Goal: Information Seeking & Learning: Check status

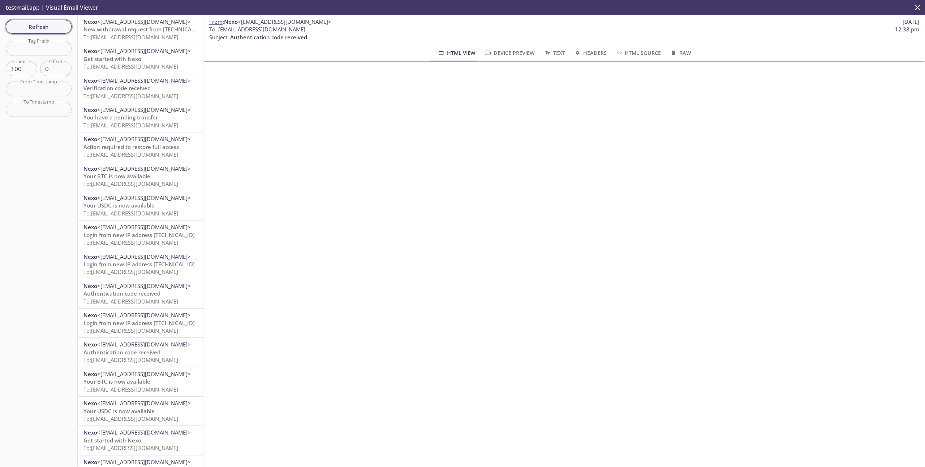
click at [49, 26] on span "Refresh" at bounding box center [39, 26] width 54 height 9
click at [154, 38] on span "To: [EMAIL_ADDRESS][DOMAIN_NAME]" at bounding box center [130, 37] width 95 height 7
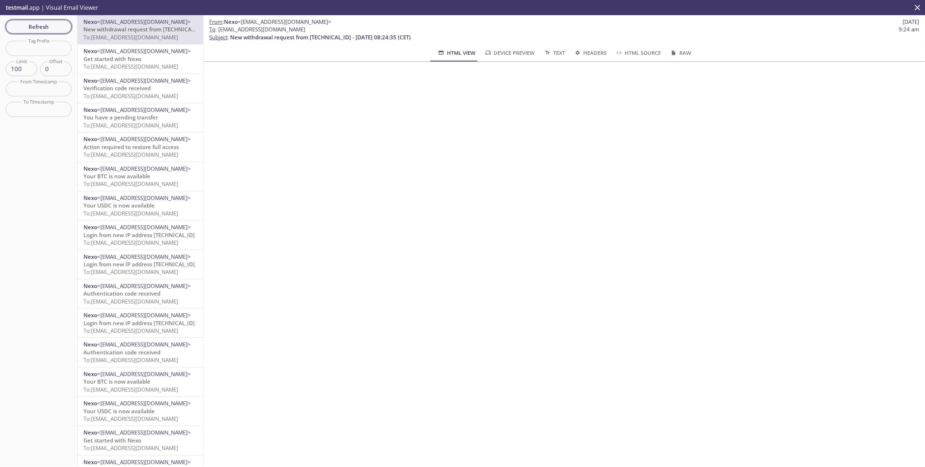
click at [31, 23] on span "Refresh" at bounding box center [39, 26] width 54 height 9
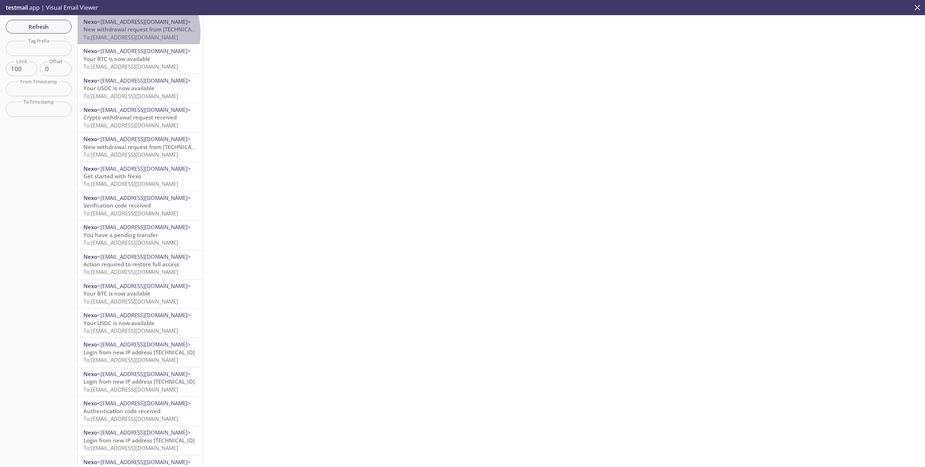
click at [135, 33] on span "New withdrawal request from [TECHNICAL_ID] - [DATE] 08:34:37 (CET)" at bounding box center [173, 29] width 181 height 7
